Goal: Transaction & Acquisition: Purchase product/service

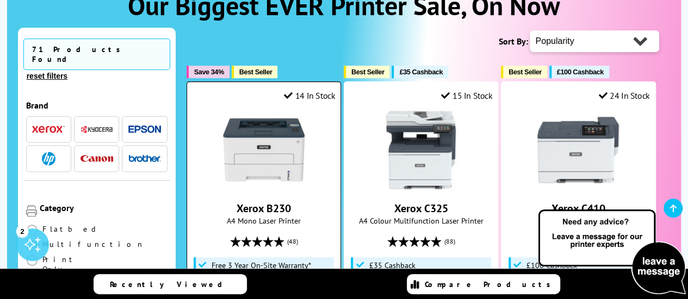
scroll to position [177, 0]
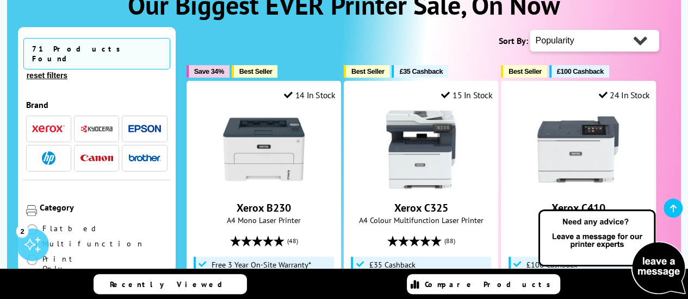
click at [132, 125] on img "button" at bounding box center [144, 129] width 33 height 8
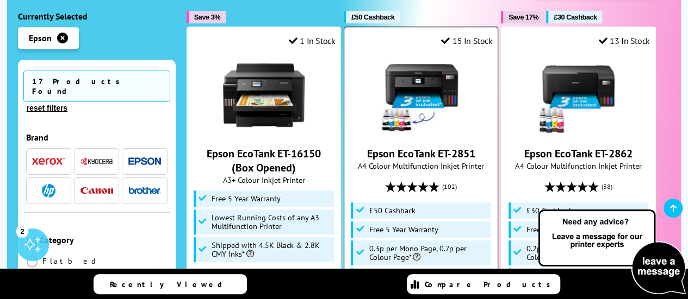
scroll to position [217, 0]
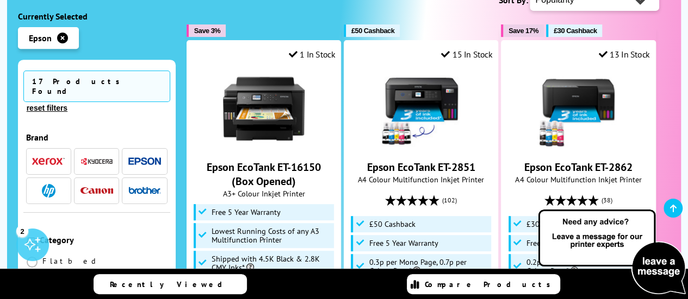
click at [142, 154] on button "button" at bounding box center [144, 161] width 39 height 15
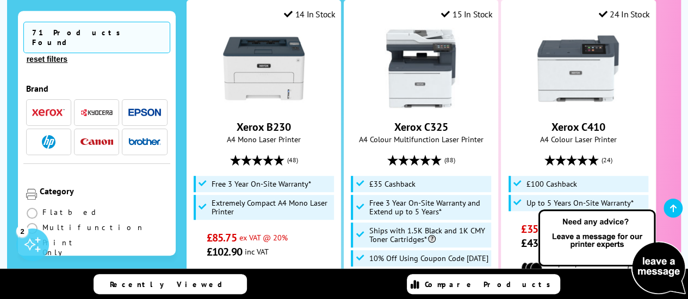
scroll to position [258, 0]
click at [38, 223] on span at bounding box center [32, 228] width 11 height 11
click at [42, 224] on input "radio" at bounding box center [42, 224] width 0 height 0
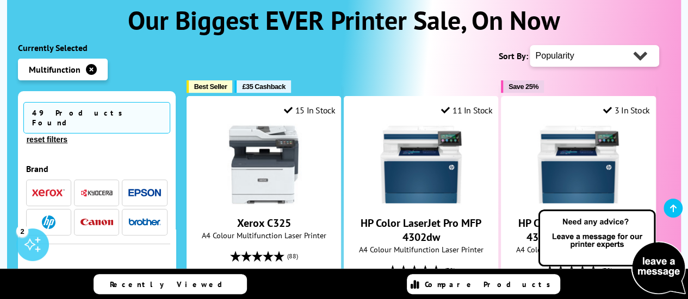
scroll to position [163, 0]
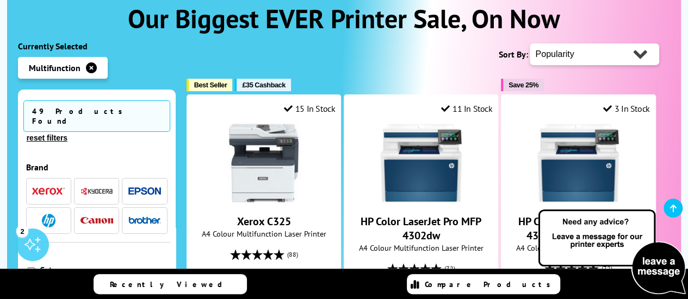
click at [128, 188] on img "button" at bounding box center [144, 192] width 33 height 8
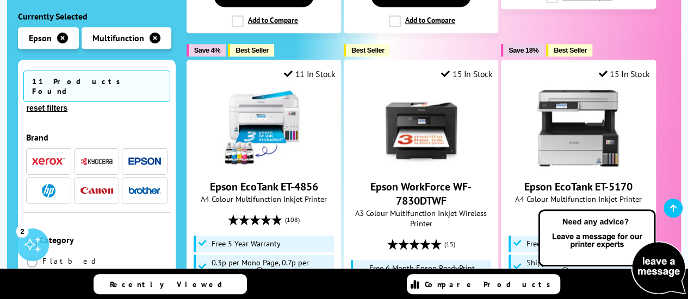
scroll to position [625, 0]
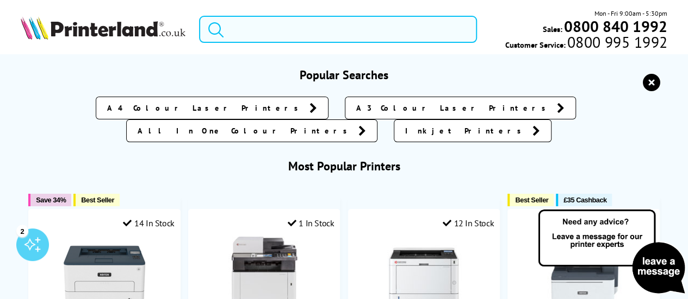
click at [227, 28] on form at bounding box center [338, 29] width 278 height 27
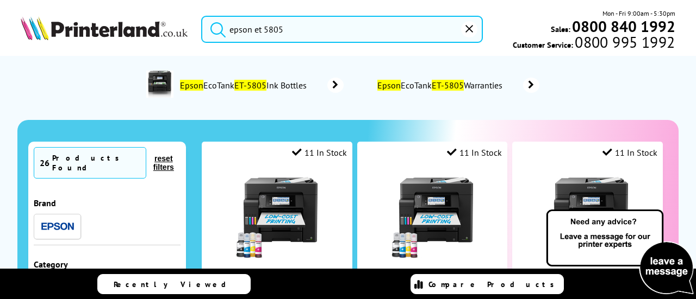
type input "epson et 5805"
click at [202, 16] on button "submit" at bounding box center [215, 28] width 27 height 24
click at [330, 82] on icon at bounding box center [335, 85] width 16 height 15
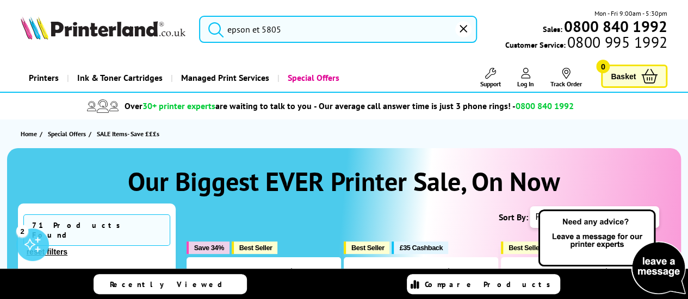
click at [332, 29] on input "epson et 5805" at bounding box center [338, 29] width 278 height 27
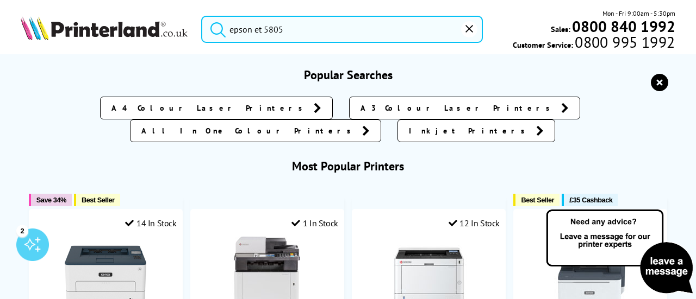
drag, startPoint x: 334, startPoint y: 29, endPoint x: 211, endPoint y: 24, distance: 122.4
click at [211, 24] on form "epson et 5805" at bounding box center [342, 29] width 282 height 27
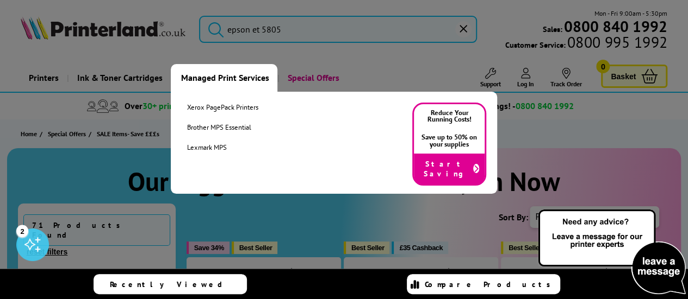
click at [199, 16] on button "submit" at bounding box center [212, 28] width 27 height 24
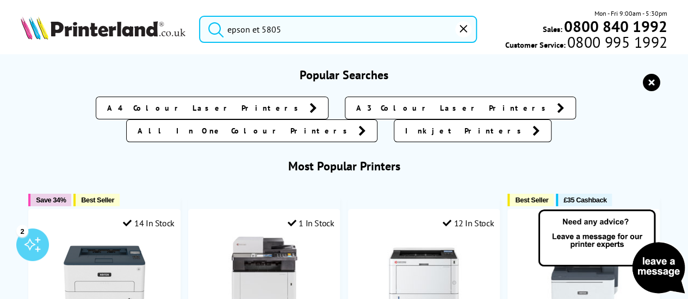
click at [238, 29] on input "epson et 5805" at bounding box center [338, 29] width 278 height 27
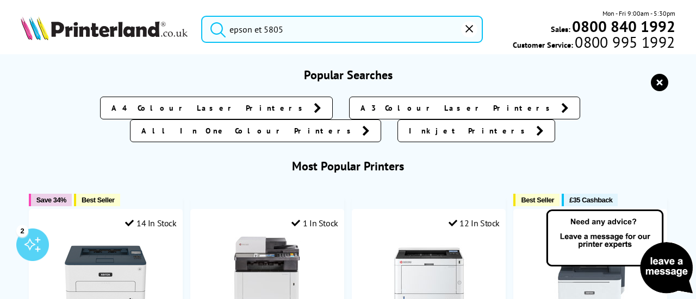
drag, startPoint x: 228, startPoint y: 27, endPoint x: 284, endPoint y: 26, distance: 55.5
click at [284, 26] on form "epson et 5805" at bounding box center [342, 29] width 282 height 27
drag, startPoint x: 229, startPoint y: 29, endPoint x: 295, endPoint y: 32, distance: 65.9
click at [295, 32] on input "epson et 5805" at bounding box center [342, 29] width 282 height 27
click at [202, 16] on button "submit" at bounding box center [215, 28] width 27 height 24
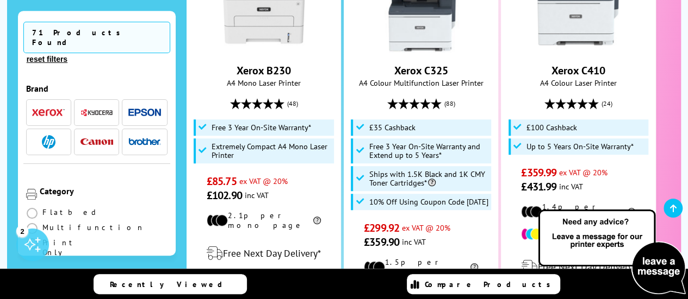
scroll to position [313, 0]
